Goal: Information Seeking & Learning: Find specific fact

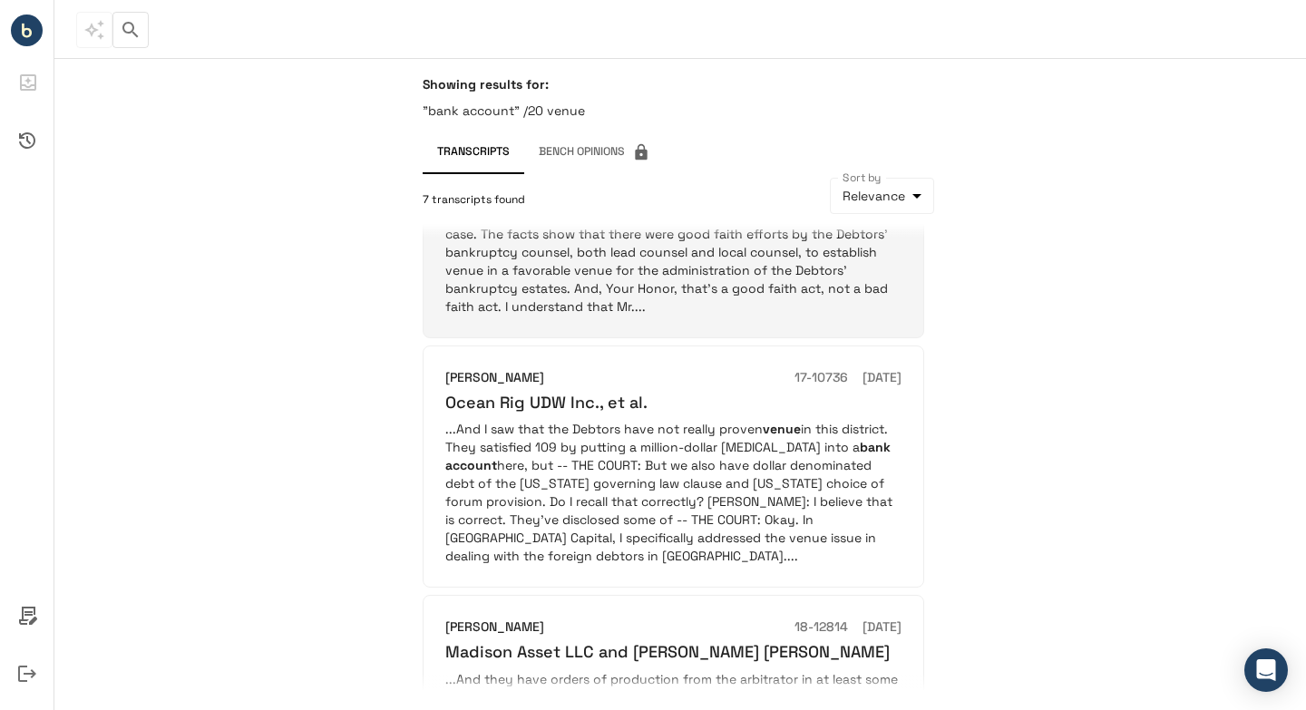
scroll to position [453, 0]
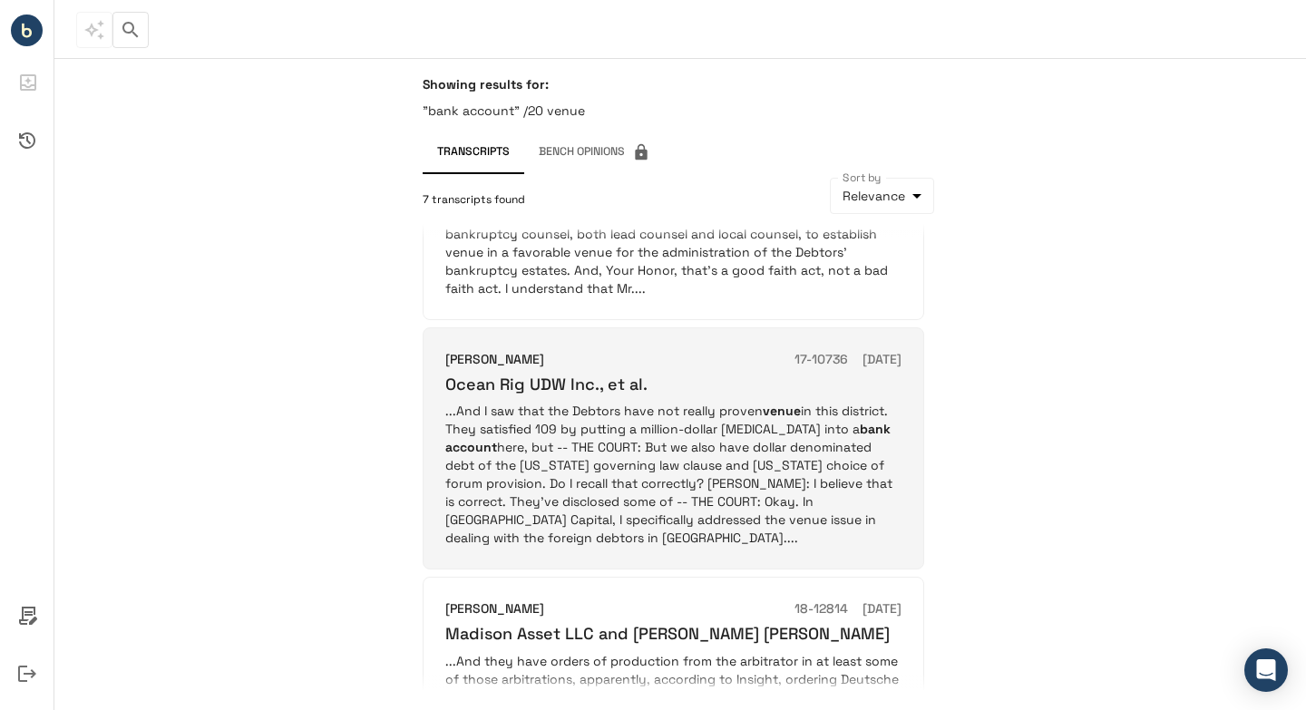
click at [611, 420] on p "...And I saw that the Debtors have not really proven venue in this district. Th…" at bounding box center [673, 474] width 456 height 145
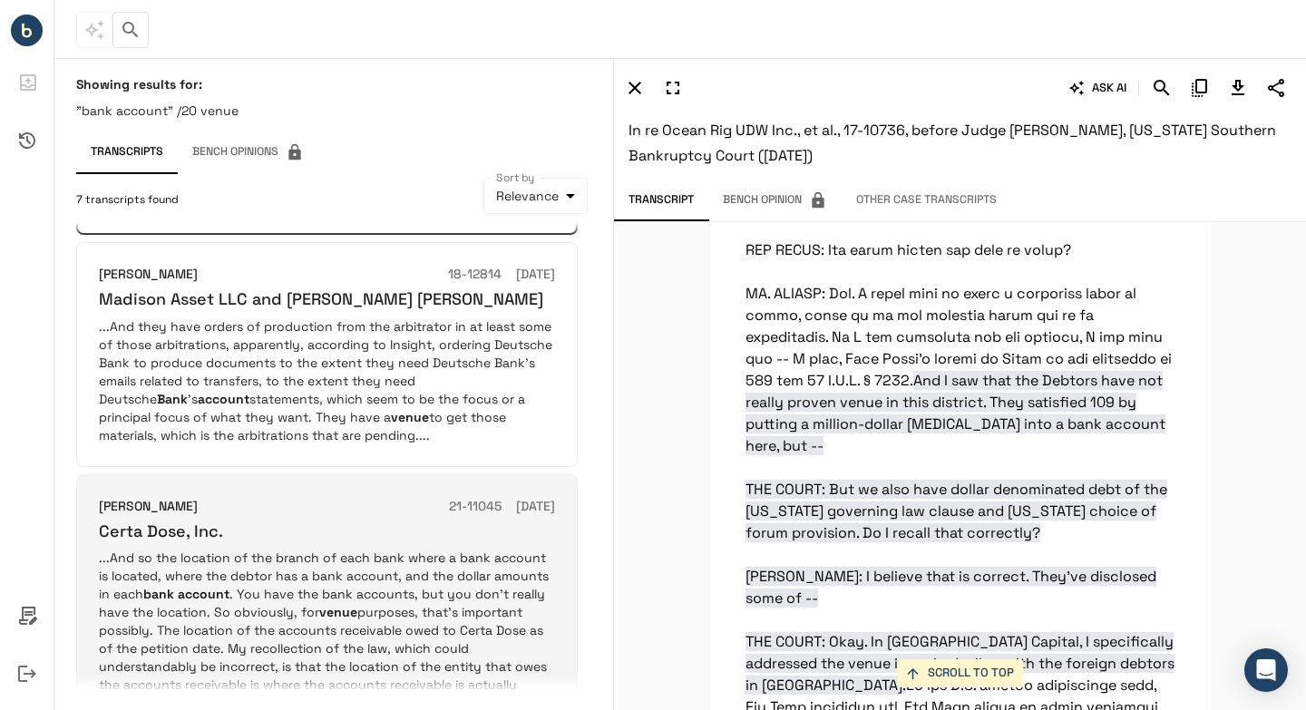
scroll to position [881, 0]
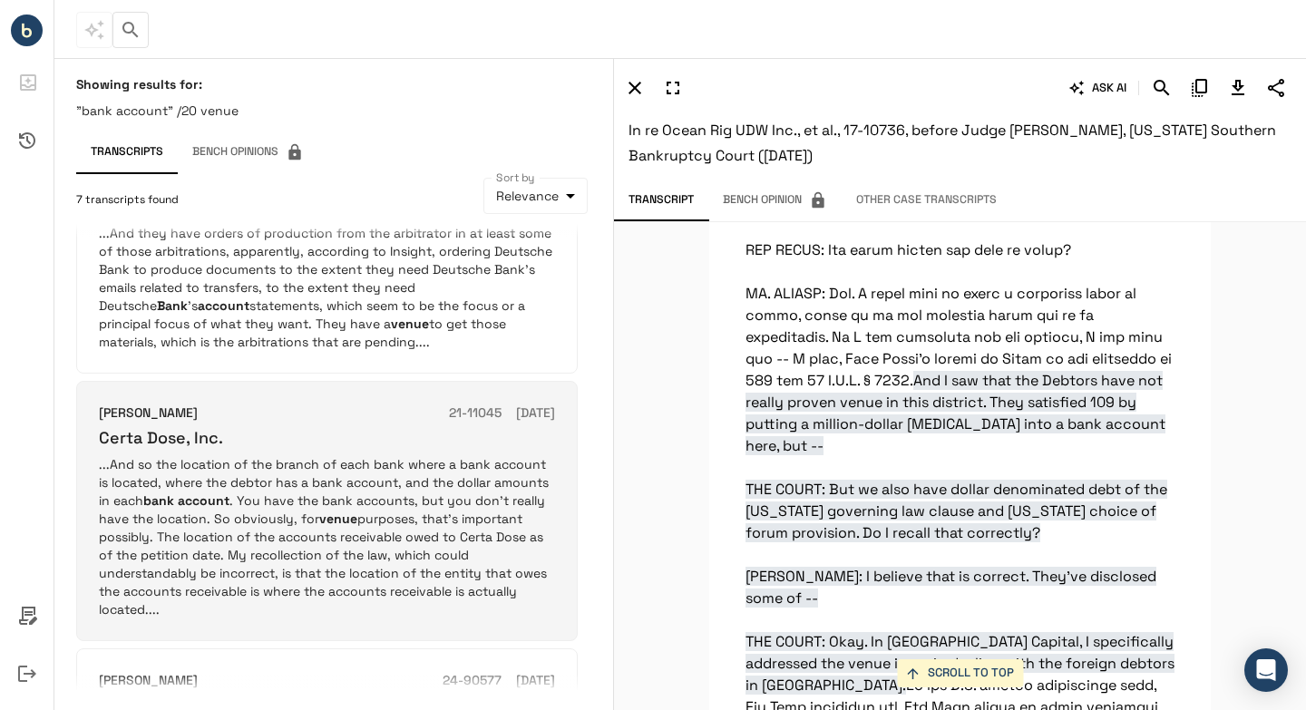
click at [449, 495] on p "...And so the location of the branch of each bank where a bank account is locat…" at bounding box center [327, 536] width 456 height 163
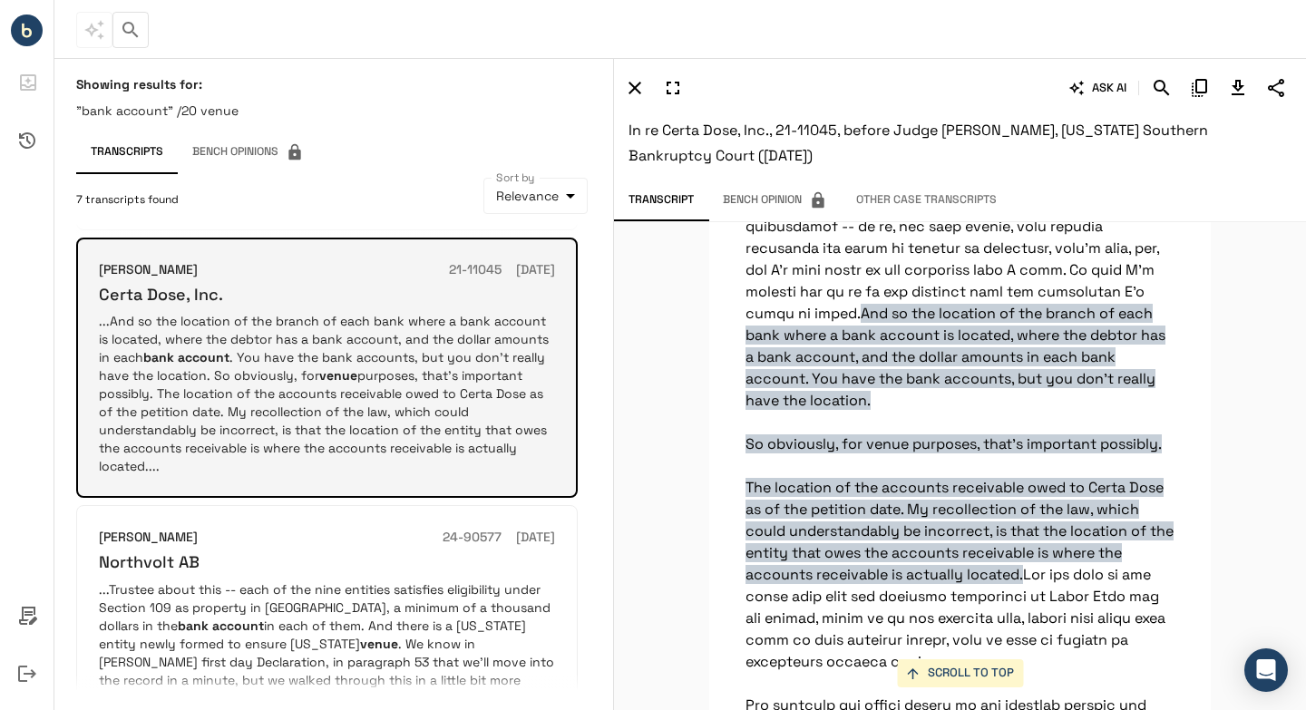
scroll to position [1102, 0]
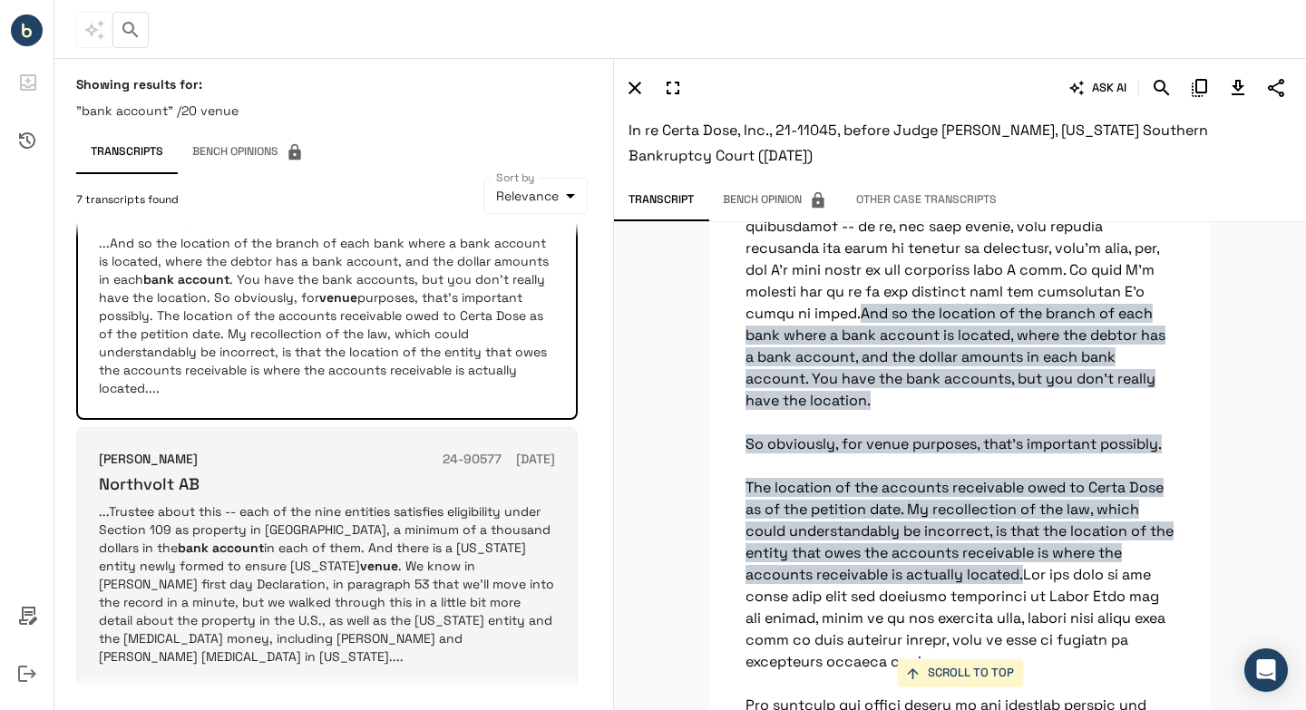
click at [408, 533] on p "...Trustee about this -- each of the nine entities satisfies eligibility under …" at bounding box center [327, 584] width 456 height 163
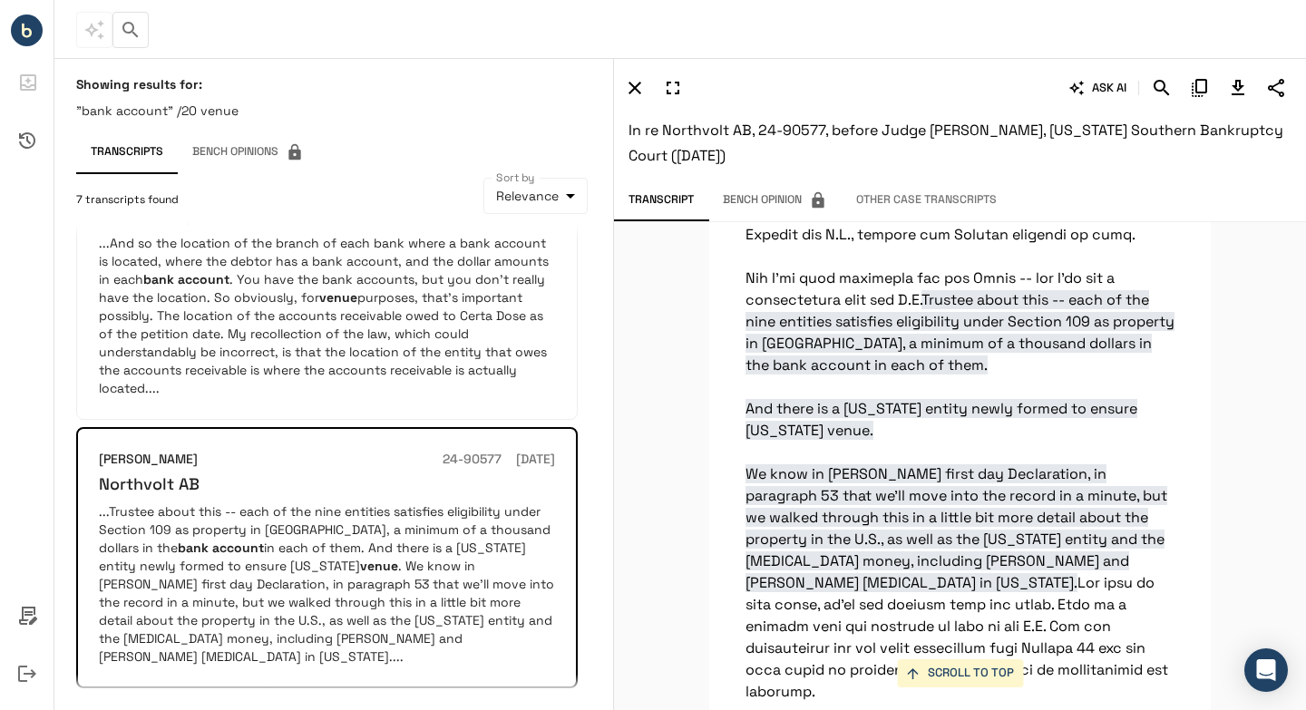
scroll to position [10896, 0]
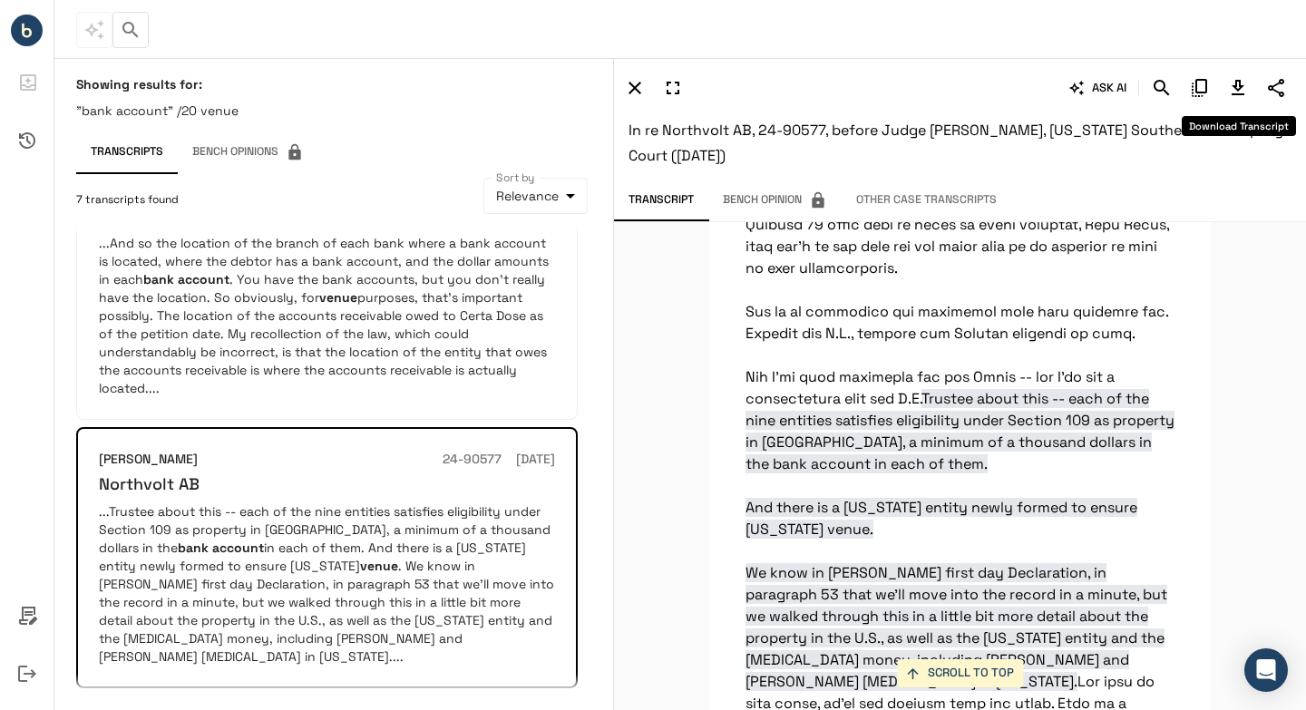
click at [1236, 83] on icon "Download Transcript" at bounding box center [1238, 87] width 13 height 15
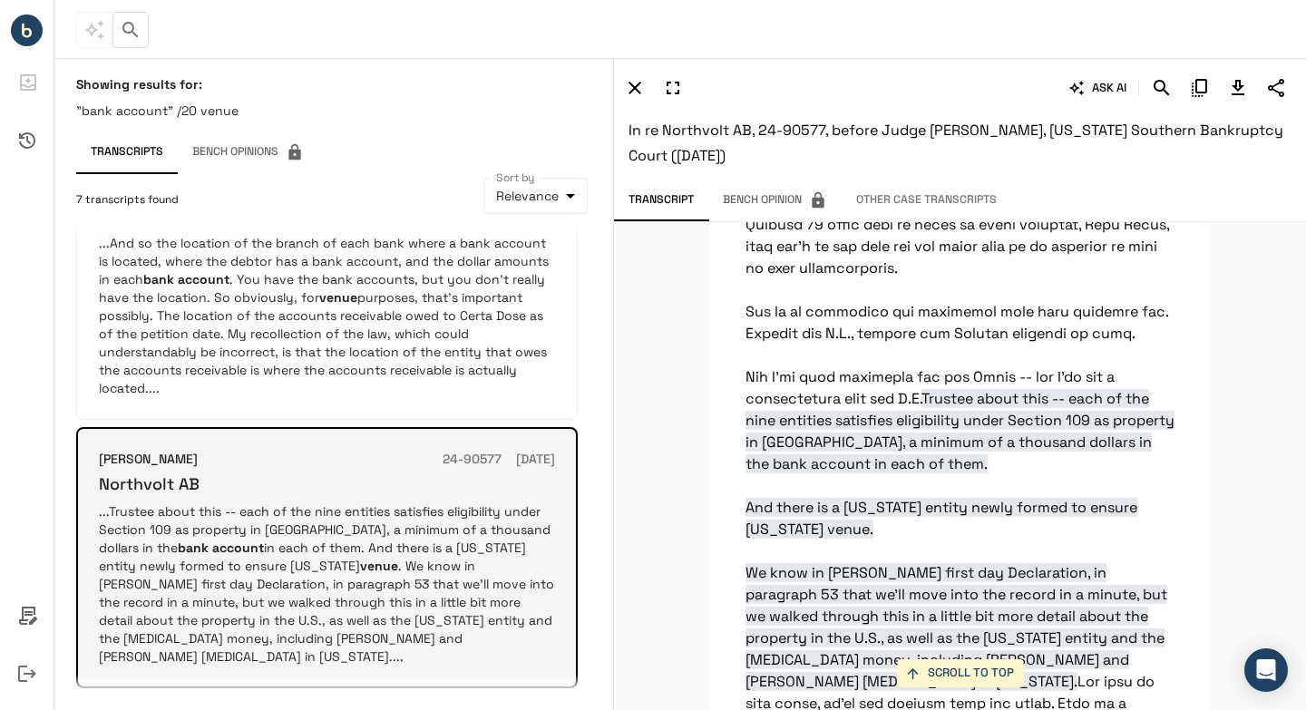
scroll to position [1341, 0]
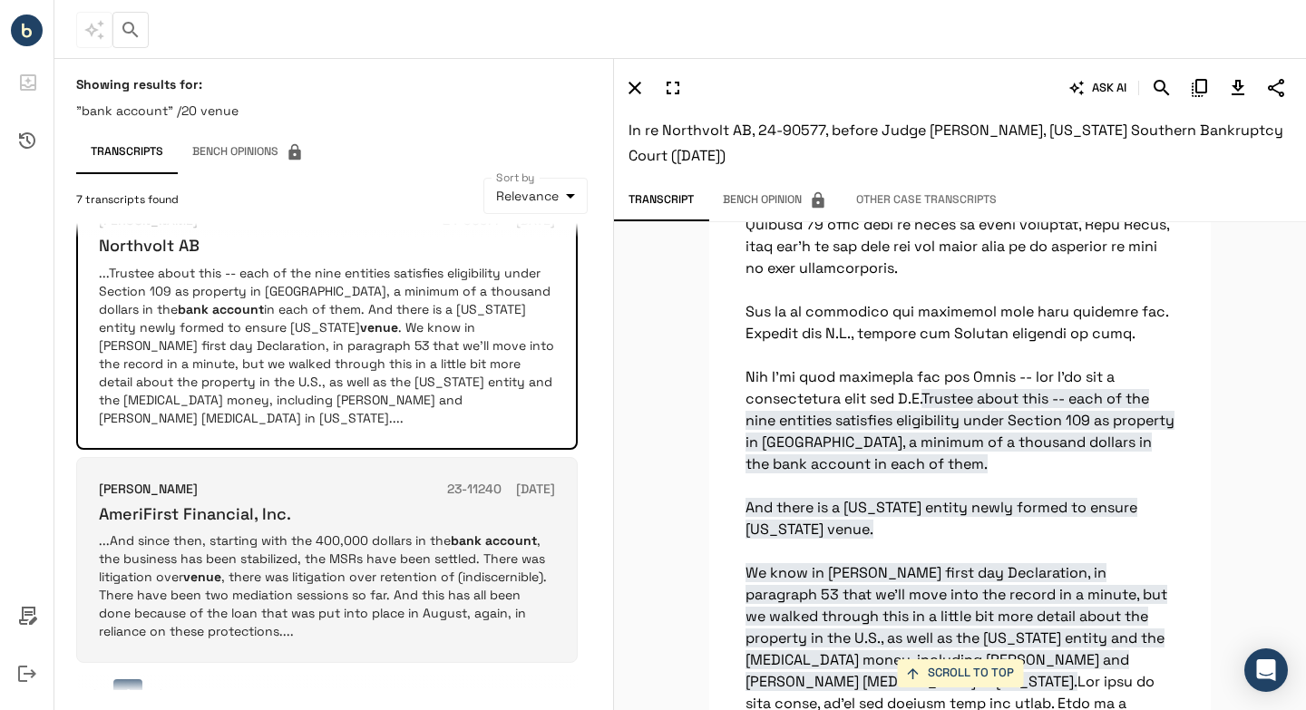
click at [449, 543] on p "...And since then, starting with the 400,000 dollars in the bank account , the …" at bounding box center [327, 586] width 456 height 109
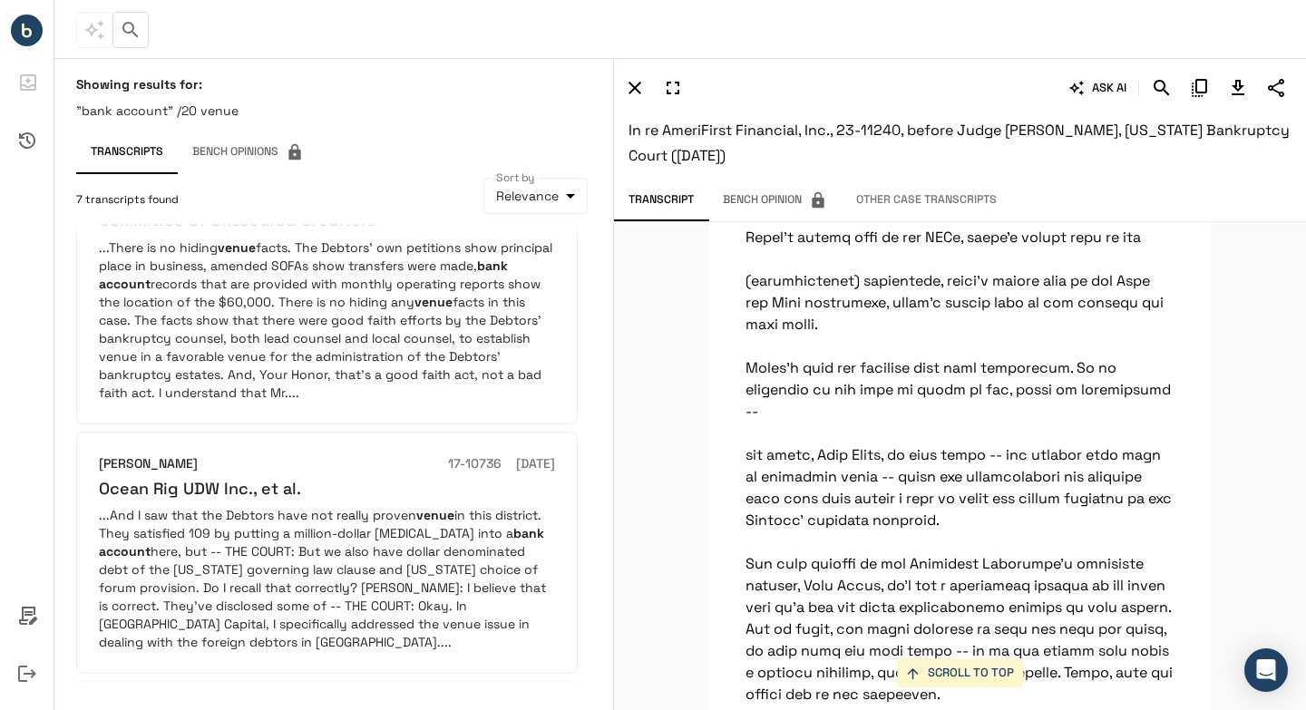
scroll to position [0, 0]
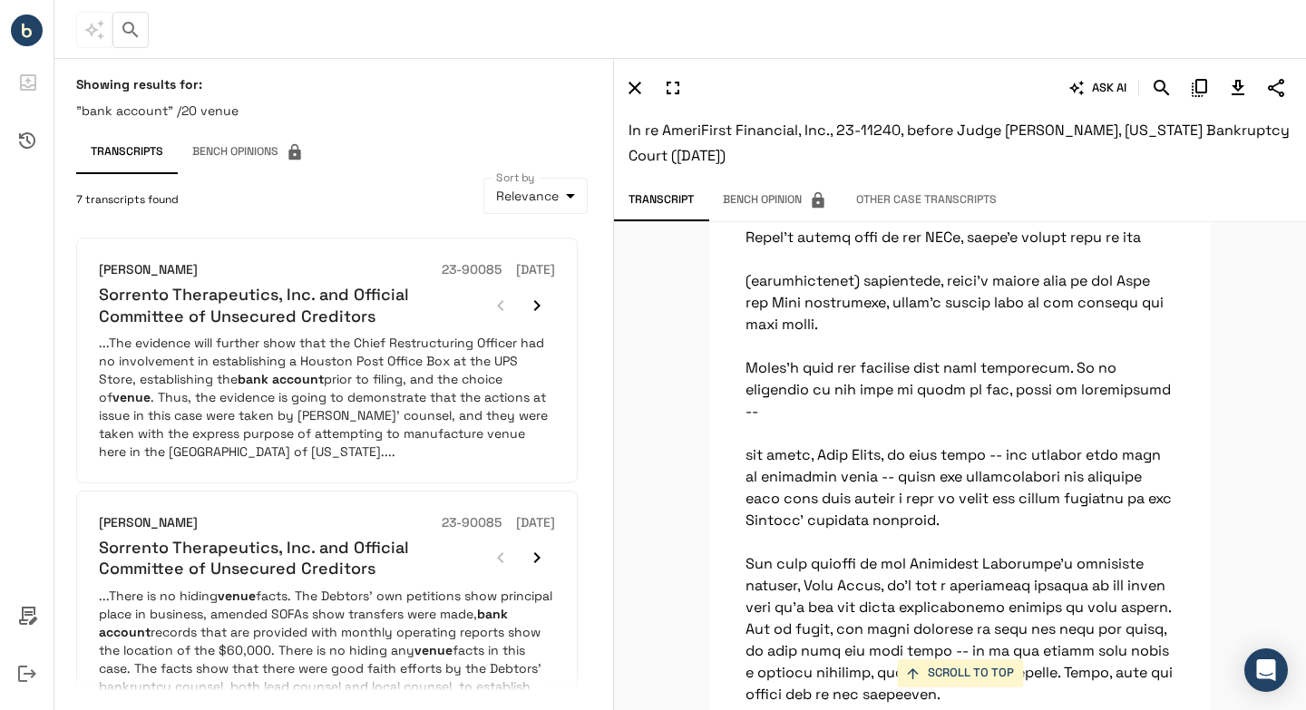
click at [194, 112] on p ""bank account" /20 venue" at bounding box center [333, 111] width 515 height 18
click at [132, 34] on icon "button" at bounding box center [131, 30] width 22 height 22
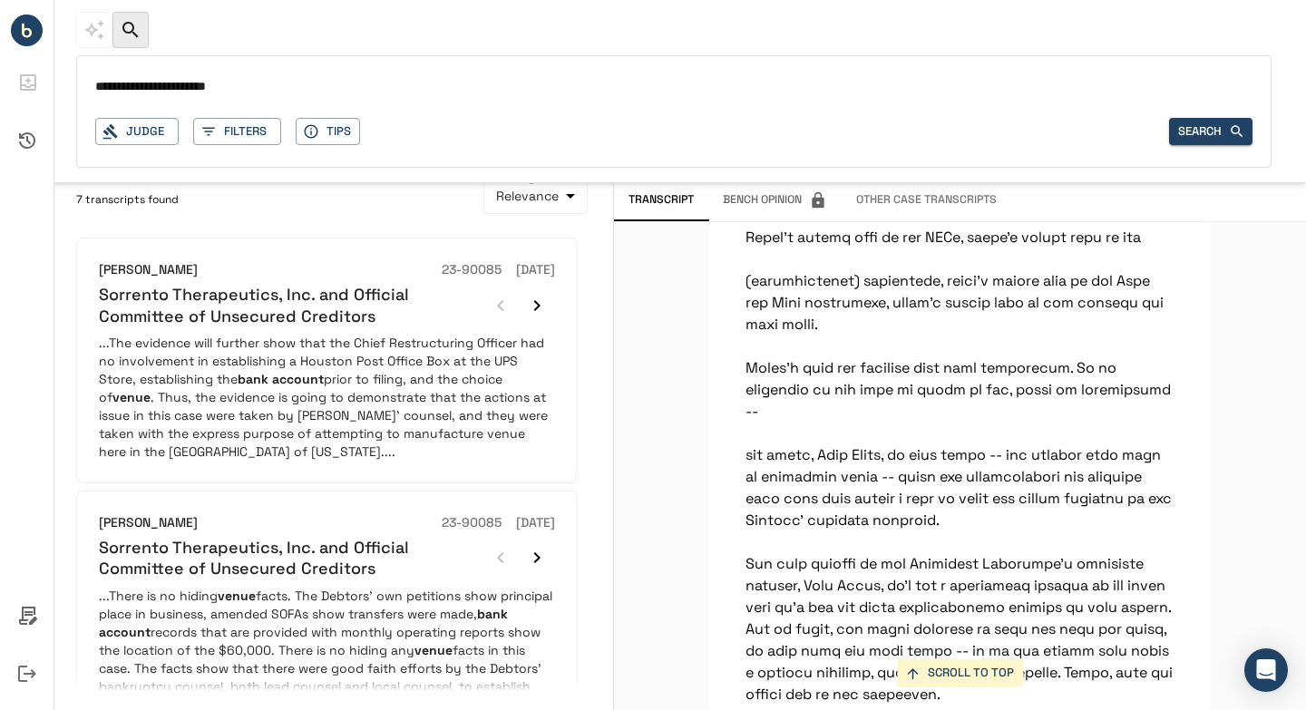
click at [209, 85] on input "**********" at bounding box center [674, 87] width 1158 height 26
type input "**********"
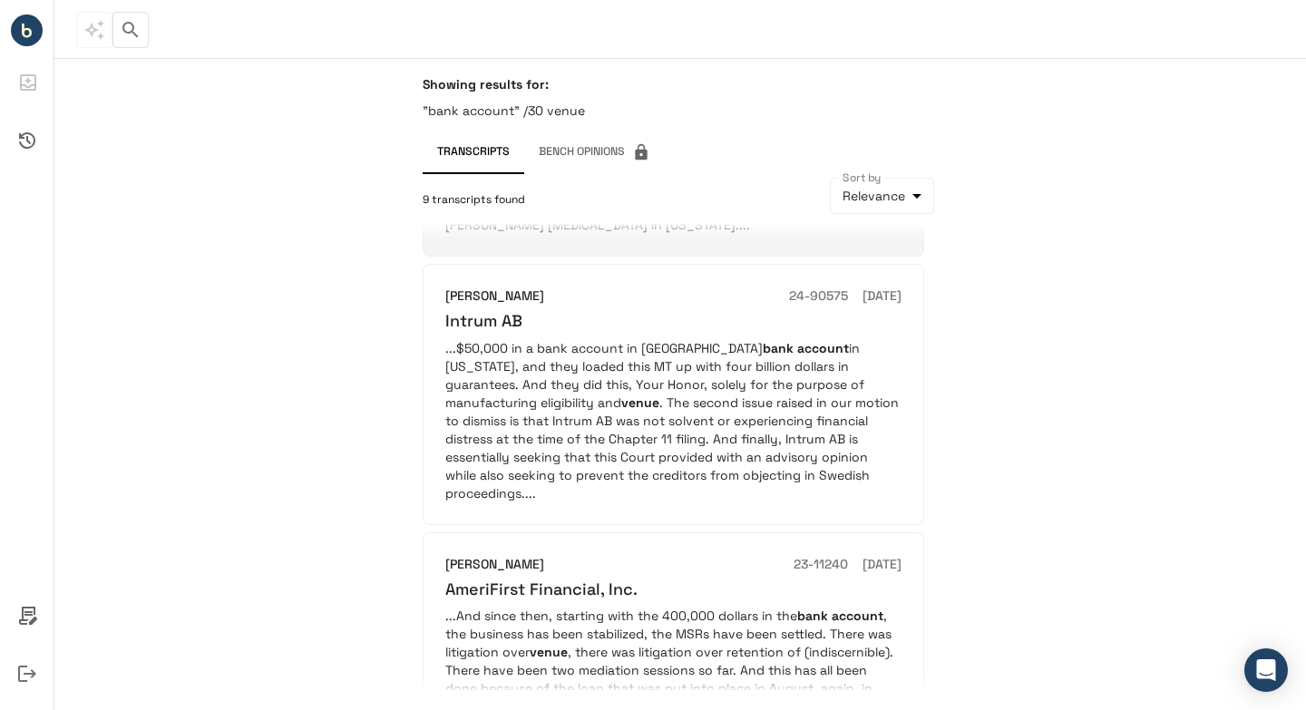
scroll to position [1841, 0]
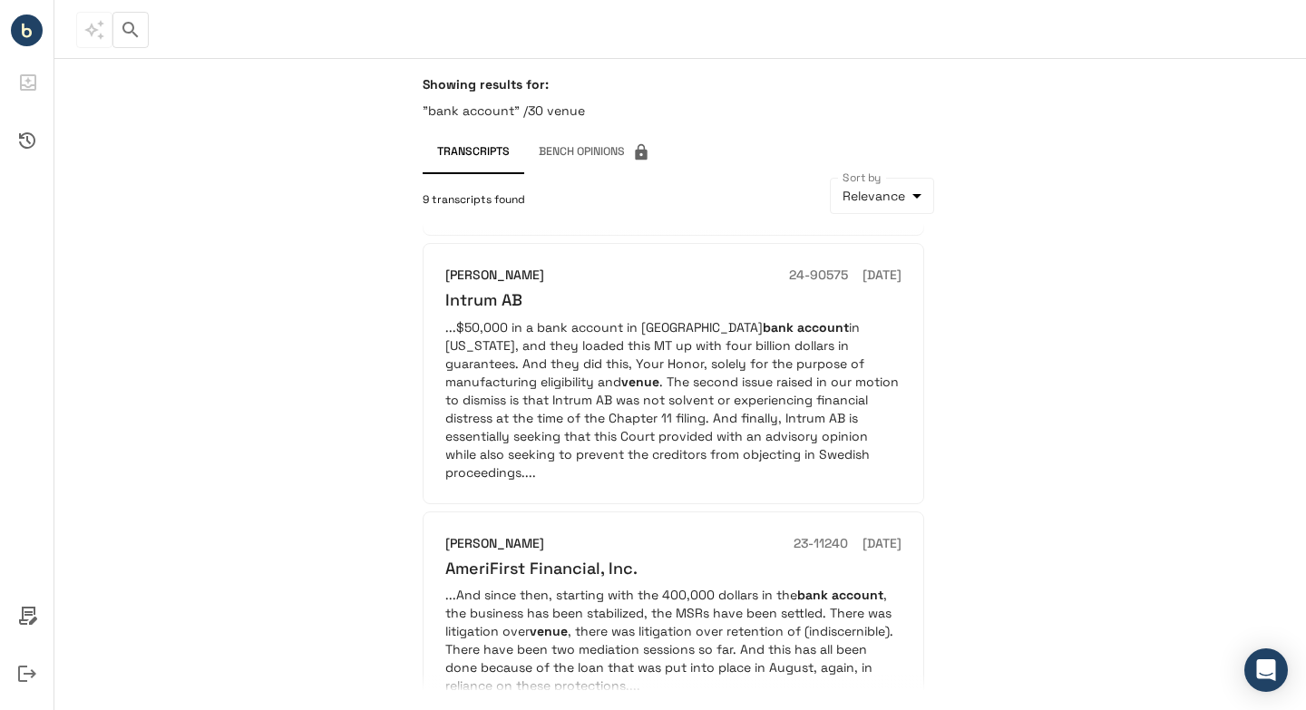
click at [558, 106] on p ""bank account" /30 venue" at bounding box center [680, 111] width 515 height 18
copy div ""bank account" /30 venue Transcripts Bench Opinions"
